Goal: Task Accomplishment & Management: Manage account settings

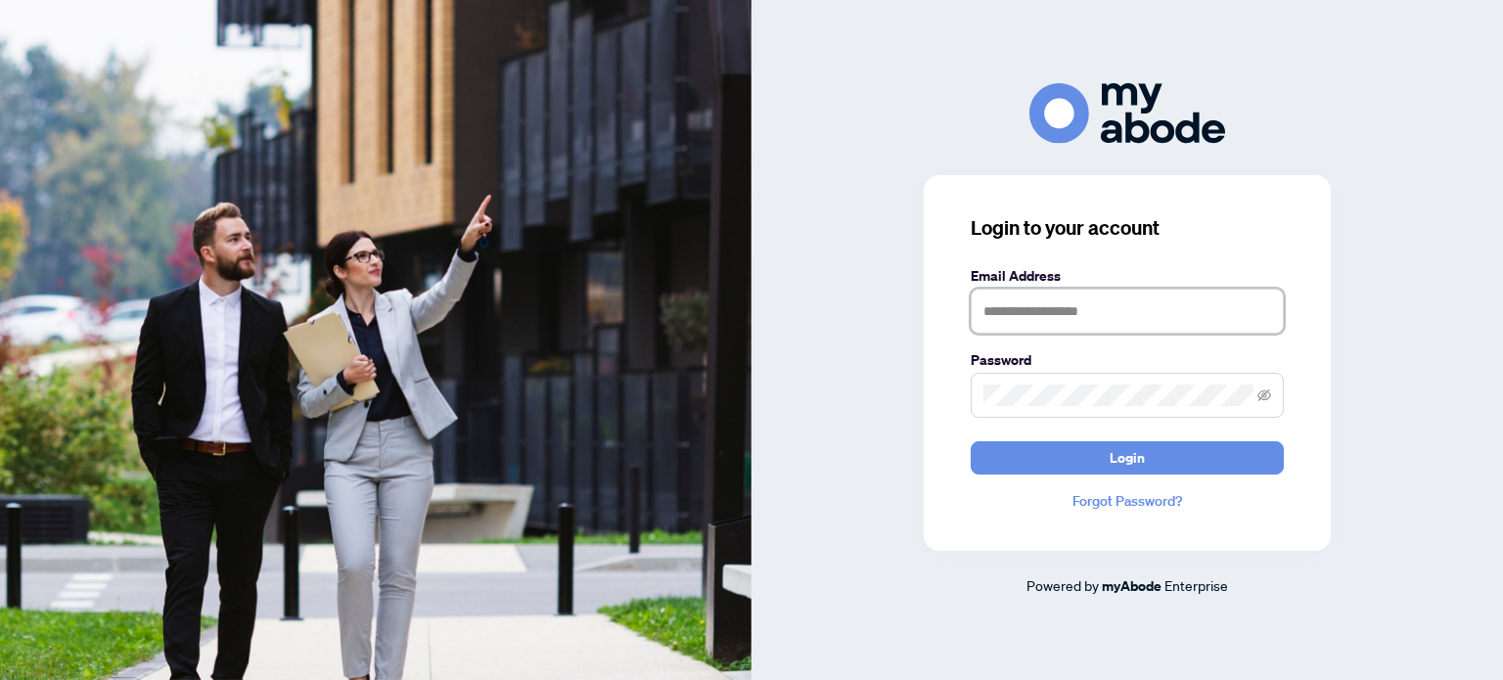
click at [1087, 308] on input "text" at bounding box center [1127, 311] width 313 height 45
type input "**********"
click at [971, 441] on button "Login" at bounding box center [1127, 457] width 313 height 33
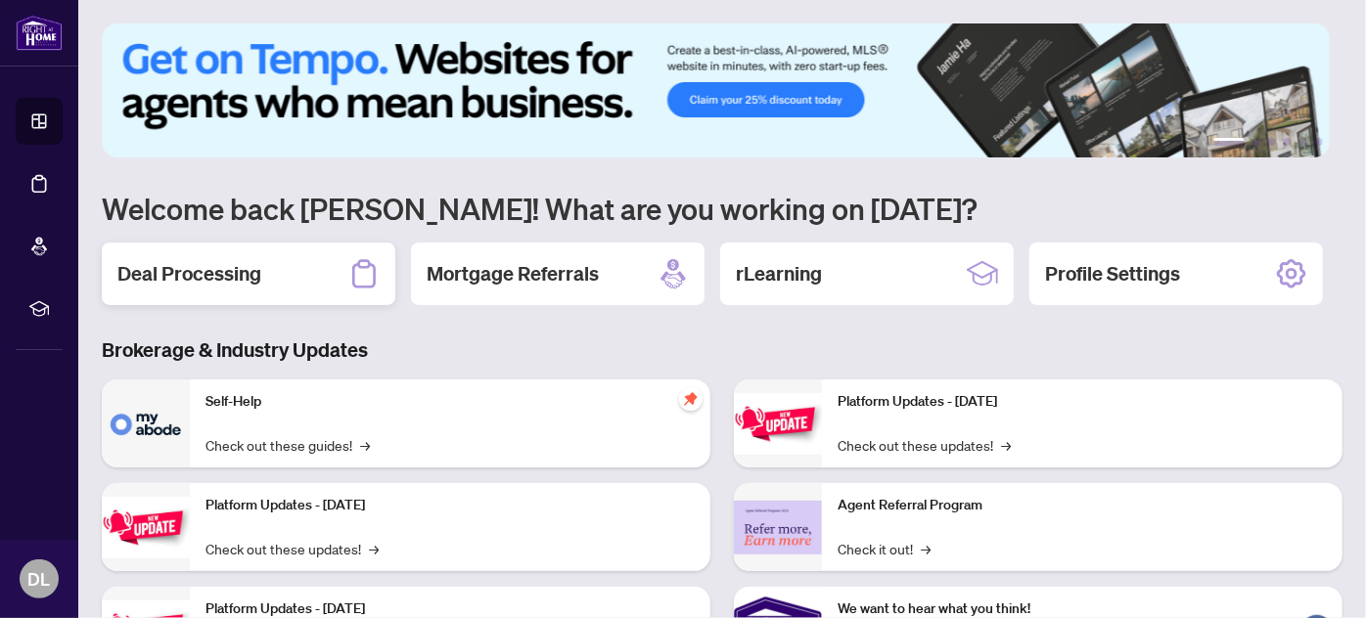
click at [236, 284] on h2 "Deal Processing" at bounding box center [189, 273] width 144 height 27
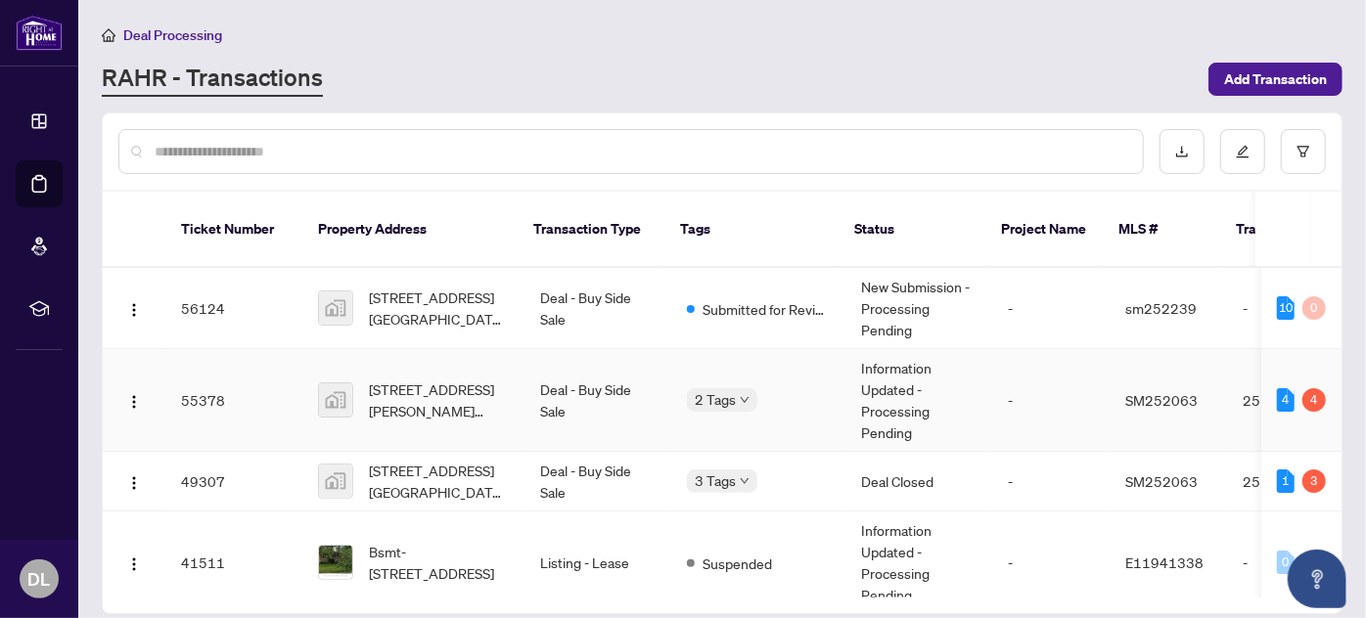
click at [598, 364] on td "Deal - Buy Side Sale" at bounding box center [597, 400] width 147 height 103
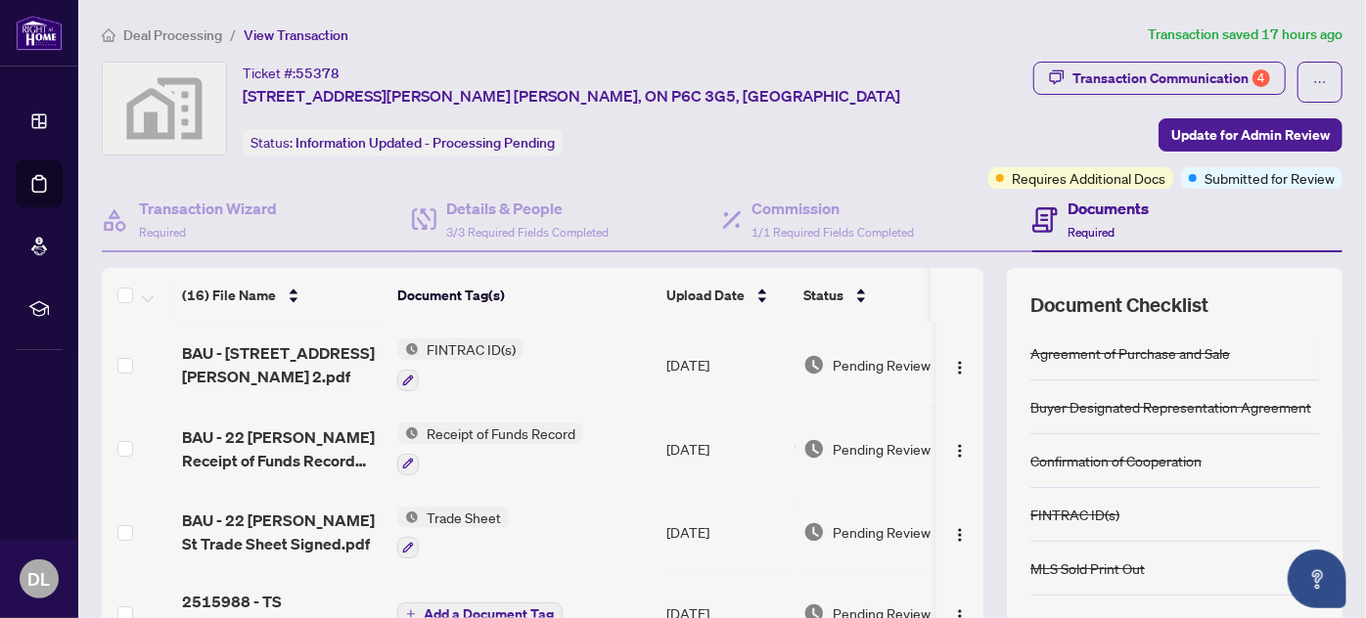
click at [844, 150] on div "Ticket #: 55378 22 Marsh Street, Sault Ste. Marie, ON P6C 3G5, Canada Status: I…" at bounding box center [541, 109] width 879 height 94
click at [146, 33] on span "Deal Processing" at bounding box center [172, 35] width 99 height 18
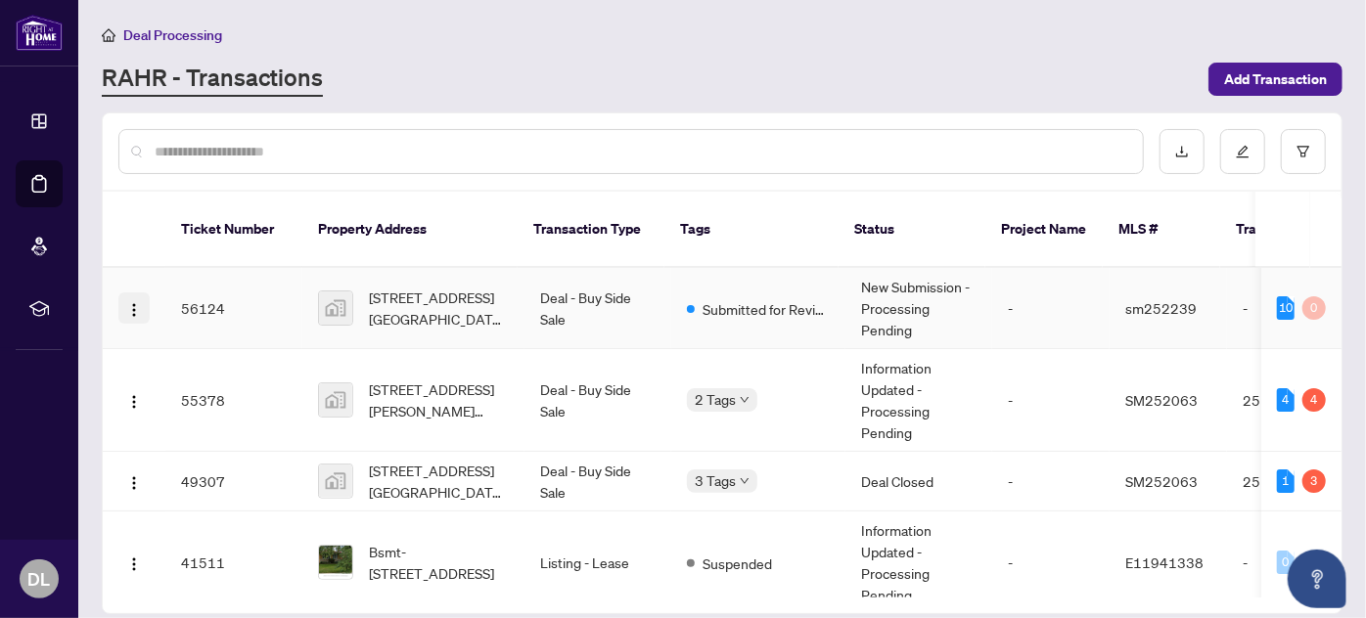
click at [133, 302] on img "button" at bounding box center [134, 310] width 16 height 16
click at [727, 298] on span "Submitted for Review" at bounding box center [766, 309] width 127 height 22
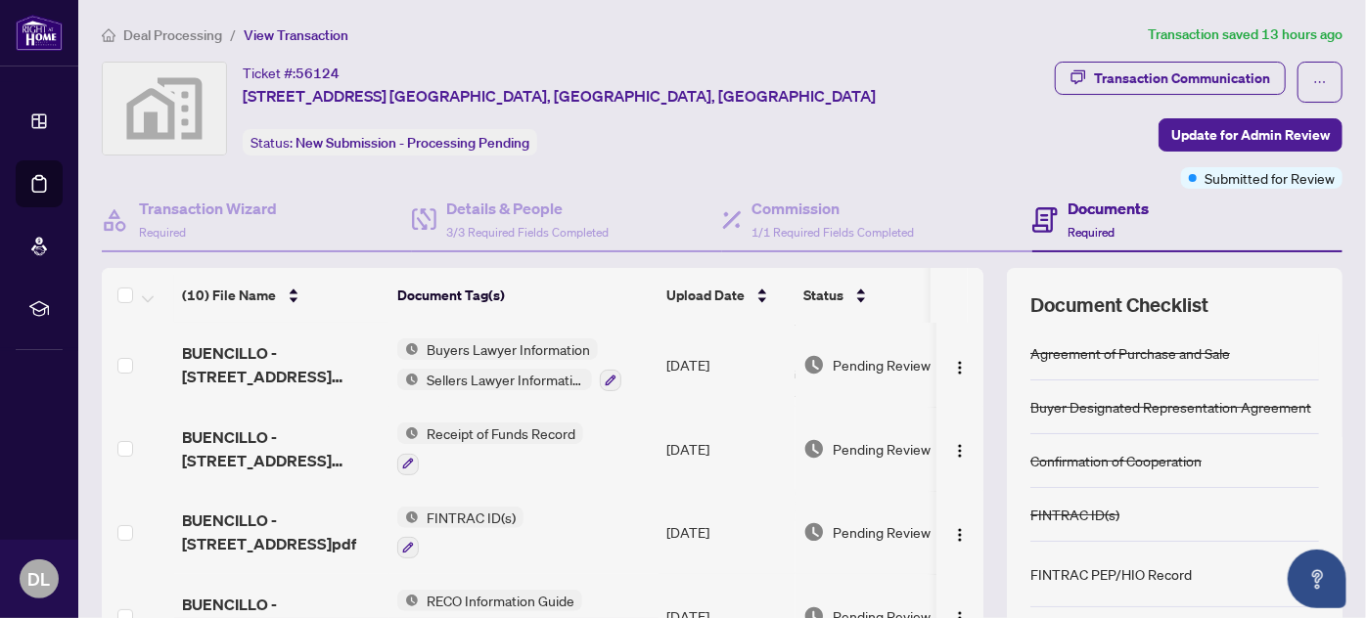
click at [177, 37] on span "Deal Processing" at bounding box center [172, 35] width 99 height 18
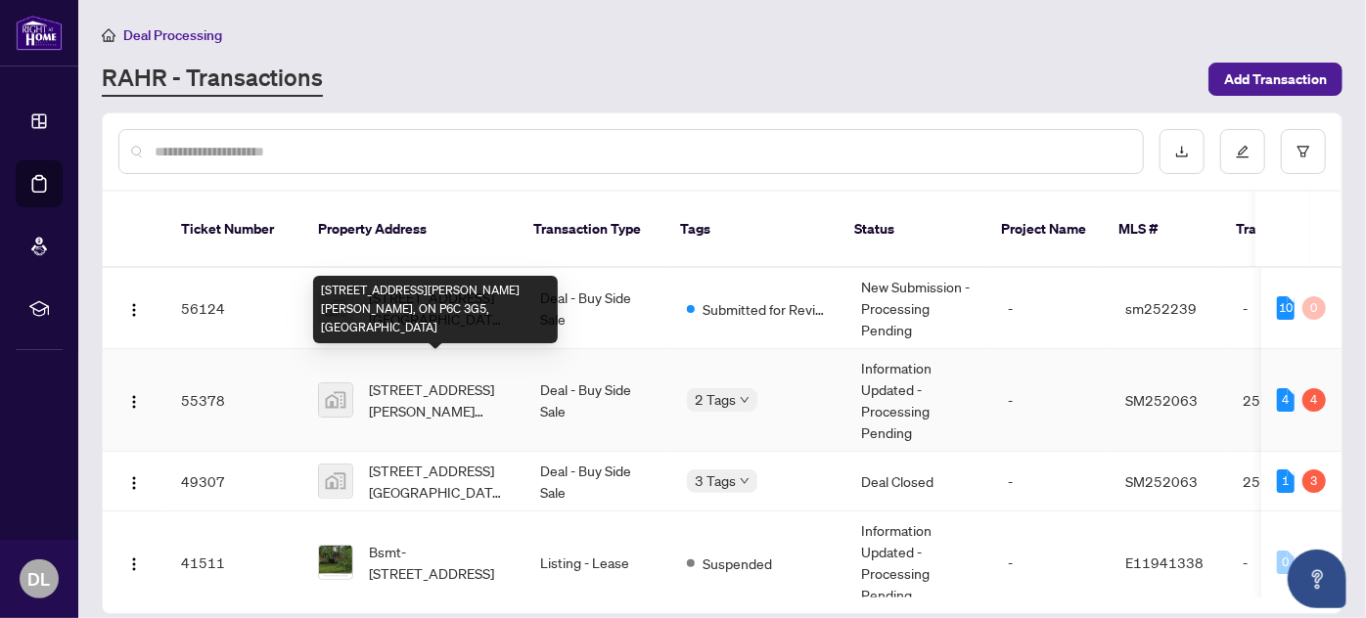
click at [410, 379] on span "22 Marsh Street, Sault Ste. Marie, ON P6C 3G5, Canada" at bounding box center [439, 400] width 140 height 43
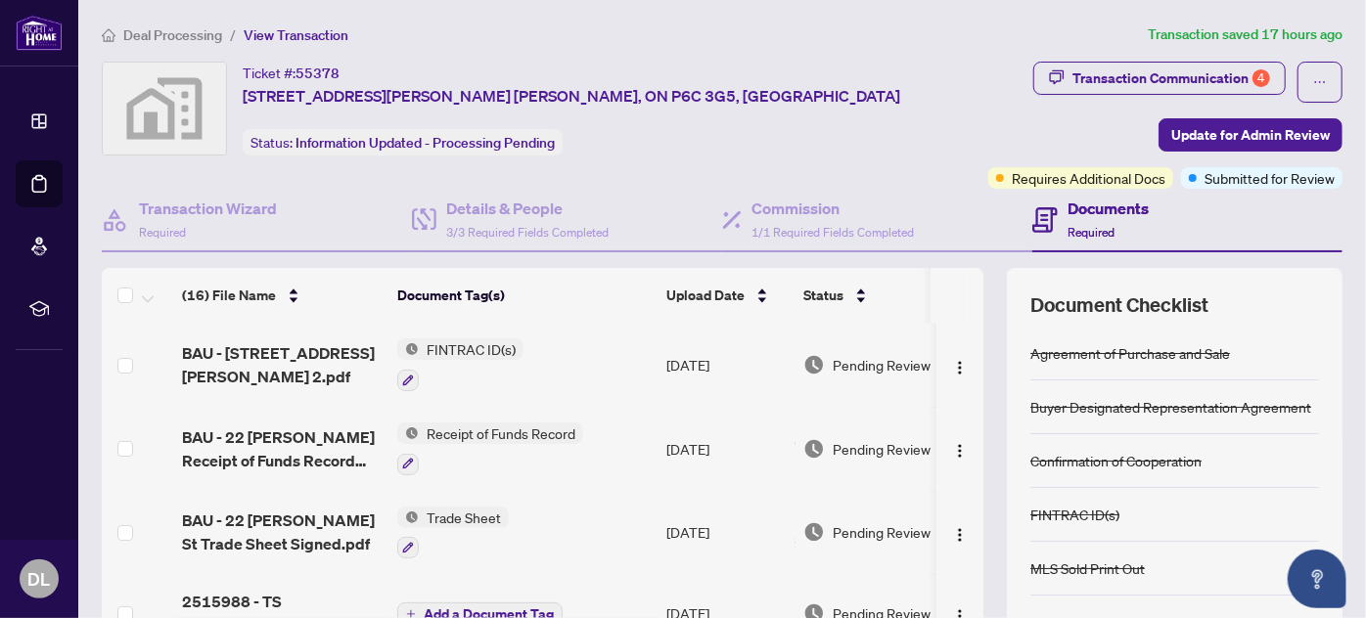
click at [167, 35] on span "Deal Processing" at bounding box center [172, 35] width 99 height 18
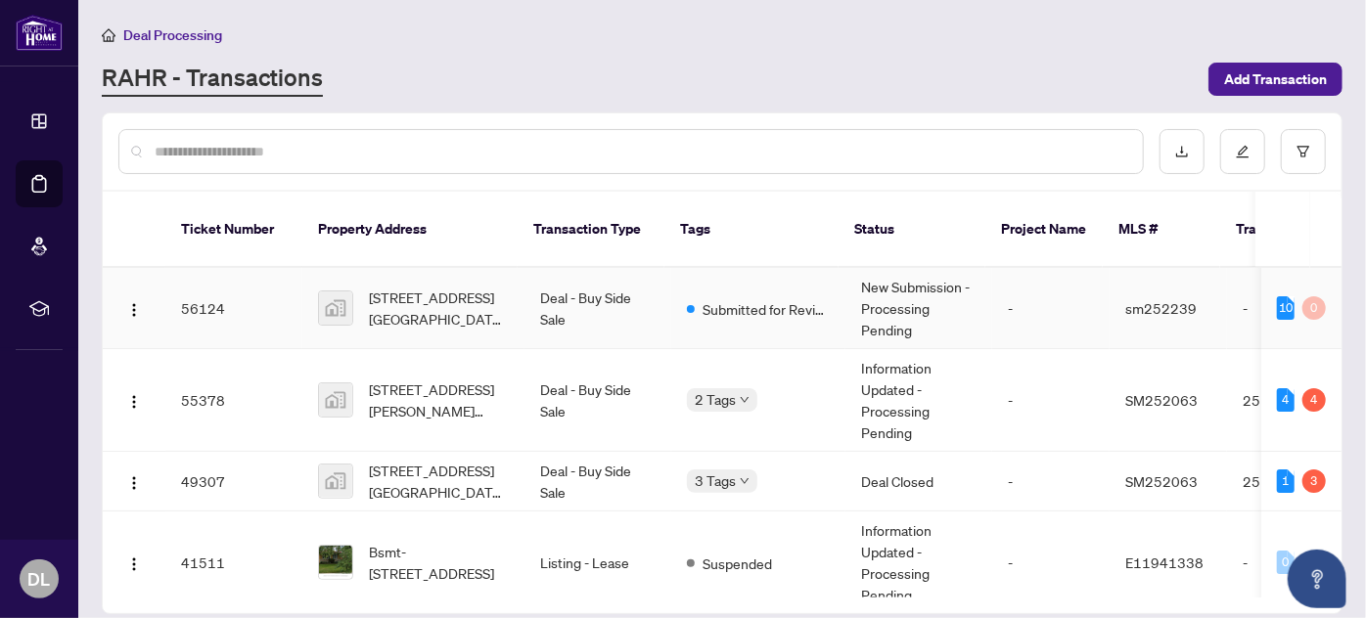
click at [187, 278] on td "56124" at bounding box center [233, 308] width 137 height 81
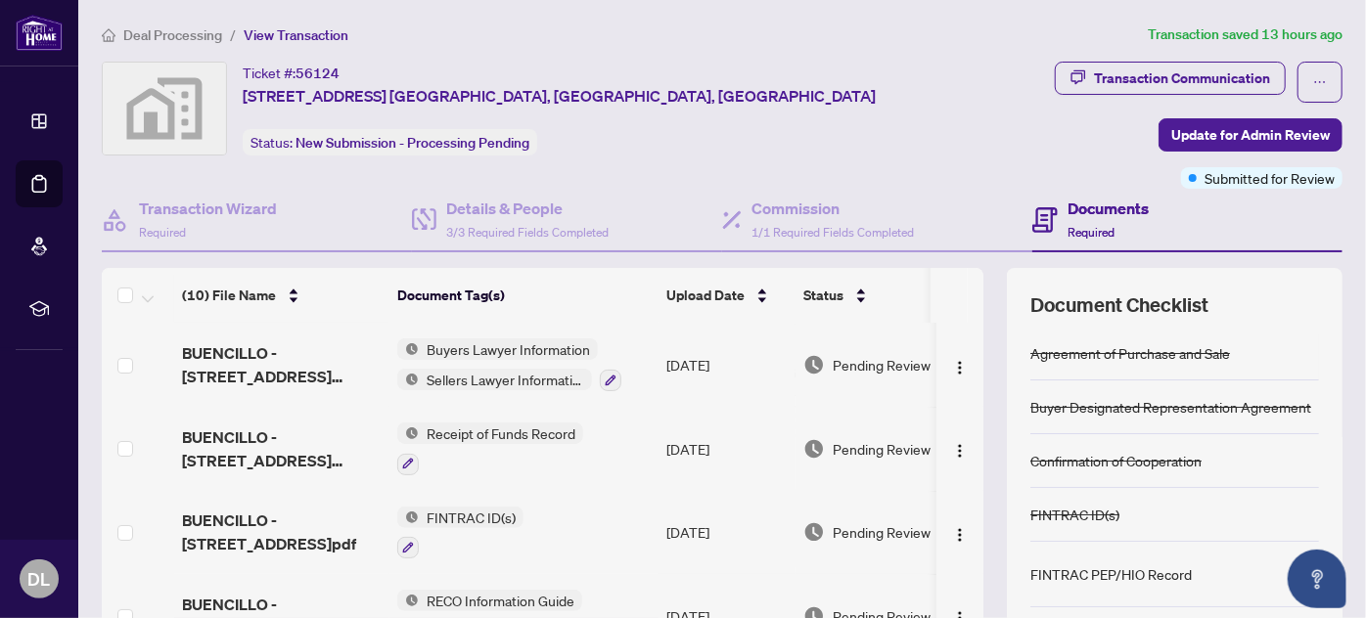
click at [196, 35] on span "Deal Processing" at bounding box center [172, 35] width 99 height 18
